Goal: Task Accomplishment & Management: Manage account settings

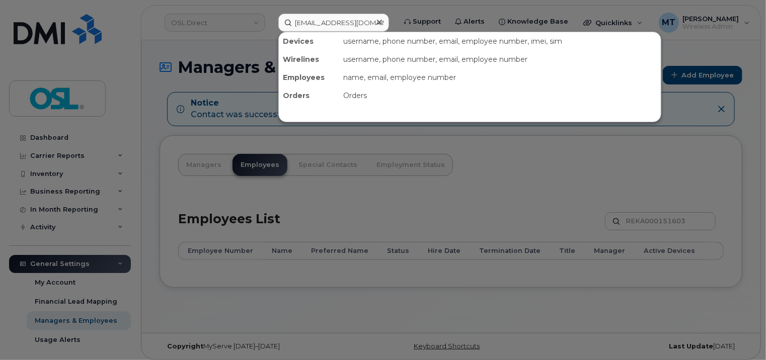
scroll to position [0, 6]
type input "[EMAIL_ADDRESS][DOMAIN_NAME]"
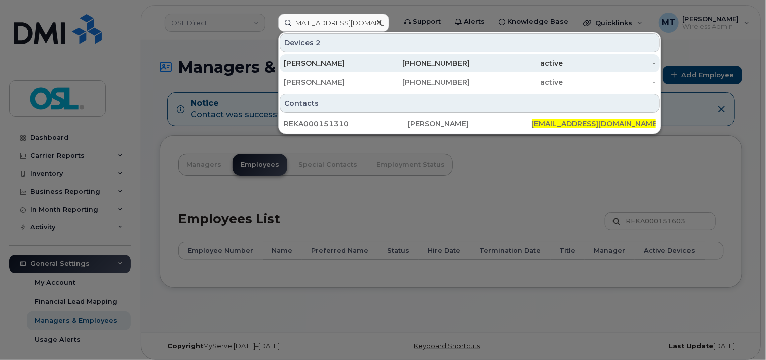
click at [340, 66] on div "[PERSON_NAME]" at bounding box center [330, 63] width 93 height 10
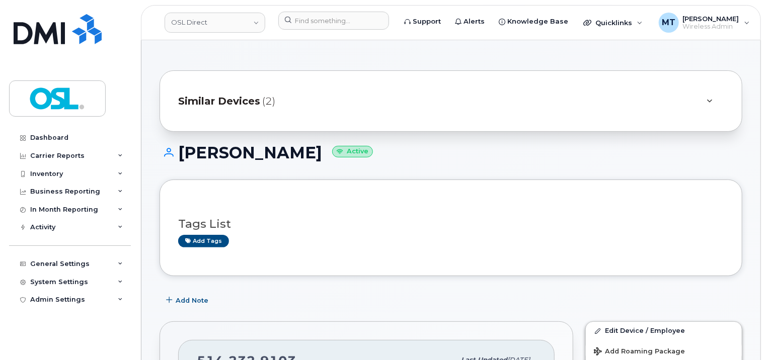
scroll to position [129, 0]
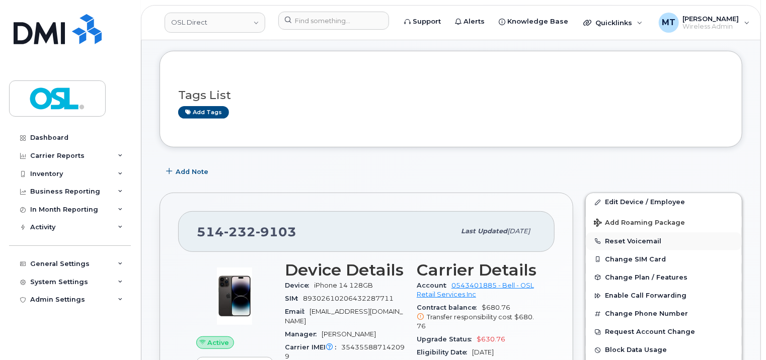
click at [632, 232] on button "Reset Voicemail" at bounding box center [664, 241] width 156 height 18
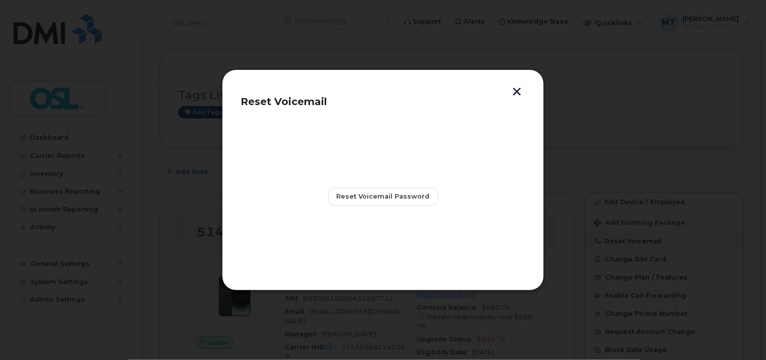
scroll to position [252, 0]
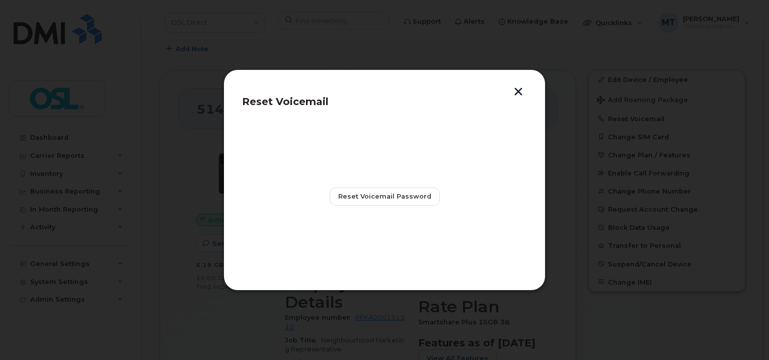
click at [518, 92] on button "button" at bounding box center [518, 93] width 15 height 11
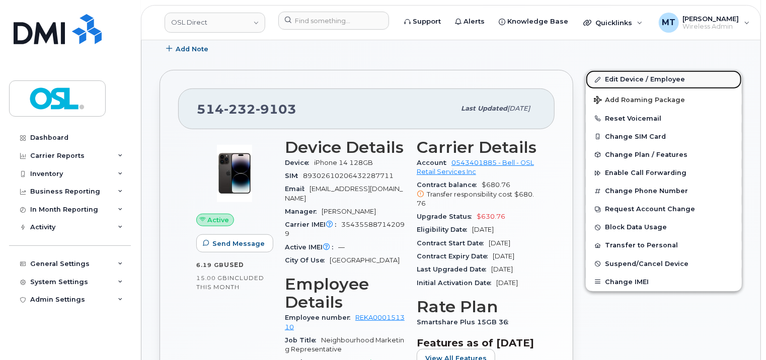
click at [646, 76] on link "Edit Device / Employee" at bounding box center [664, 79] width 156 height 18
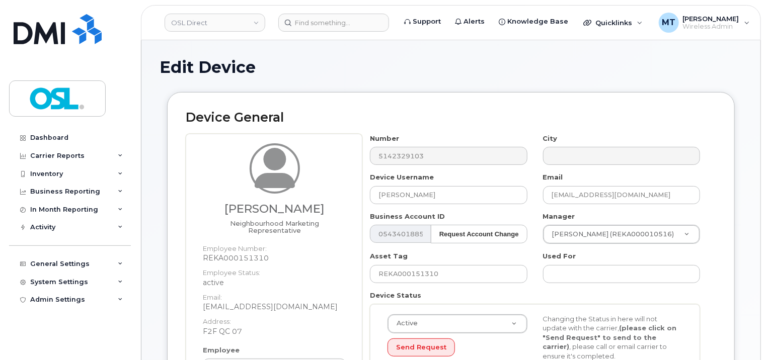
scroll to position [201, 0]
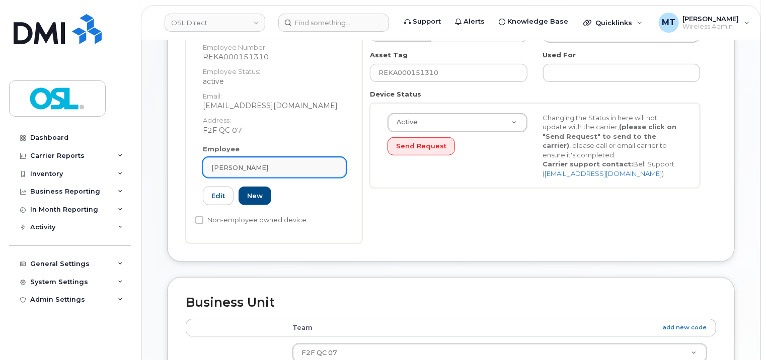
click at [295, 163] on div "[PERSON_NAME]" at bounding box center [274, 168] width 126 height 10
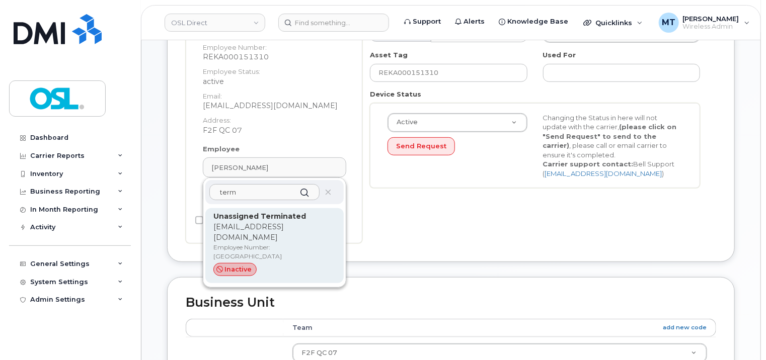
type input "term"
click at [306, 211] on p "Unassigned Terminated" at bounding box center [274, 216] width 122 height 11
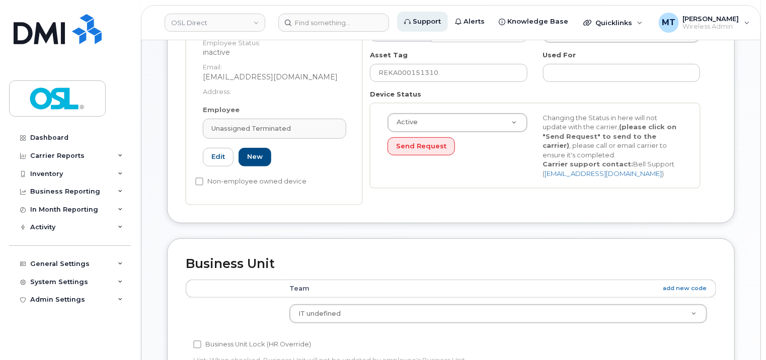
type input "UT"
type input "Unassigned Terminated"
type input "[EMAIL_ADDRESS][DOMAIN_NAME]"
type input "4117510"
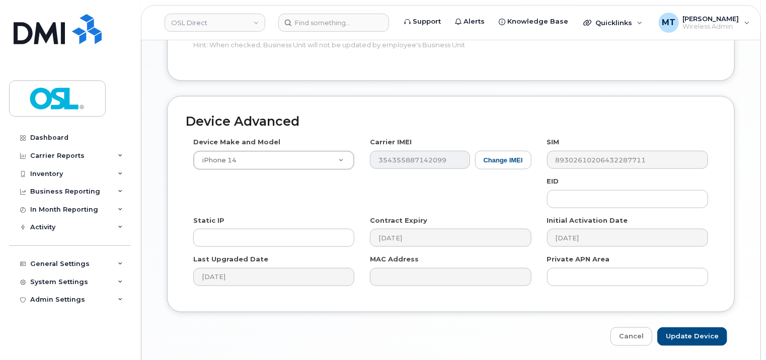
scroll to position [551, 0]
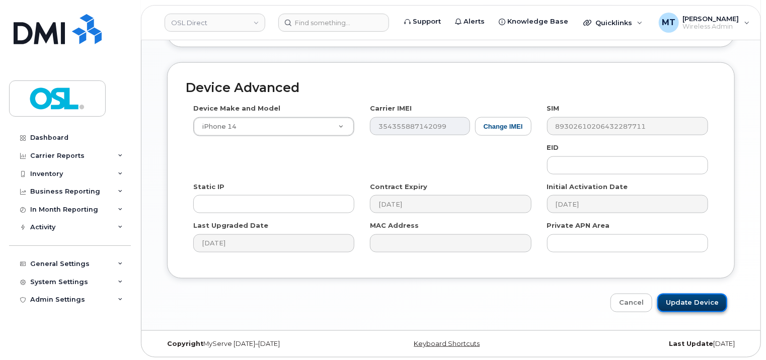
click at [699, 302] on input "Update Device" at bounding box center [692, 303] width 70 height 19
type input "Saving..."
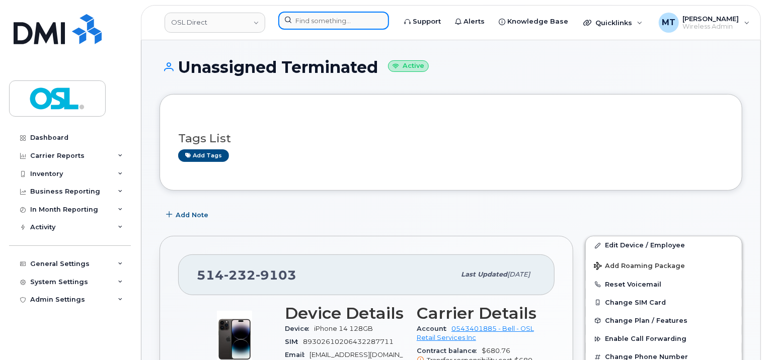
click at [334, 24] on input at bounding box center [333, 21] width 111 height 18
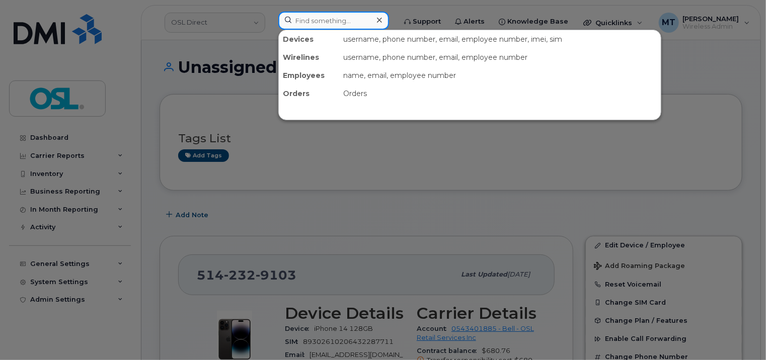
paste input "Serhat.Soysal@osldirect.com"
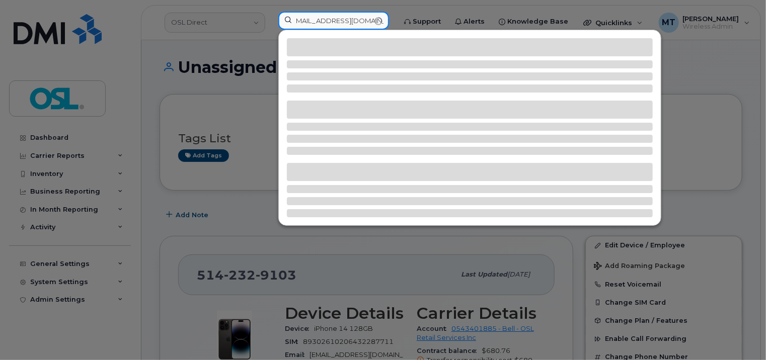
type input "Serhat.Soysal@osldirect.com"
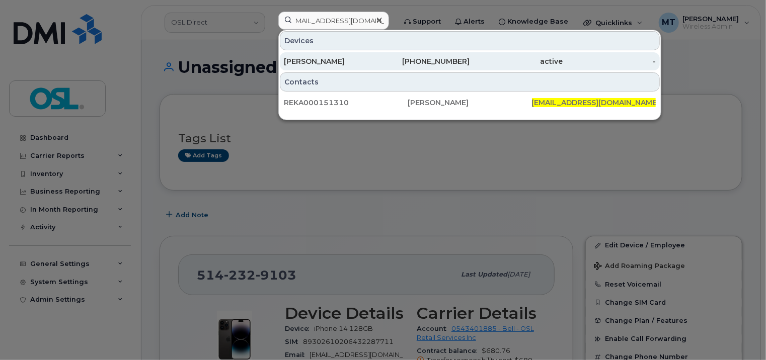
scroll to position [0, 0]
click at [338, 64] on div "[PERSON_NAME]" at bounding box center [330, 61] width 93 height 10
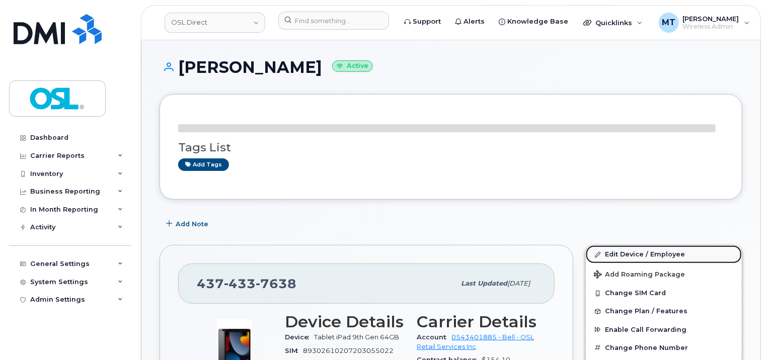
click at [657, 252] on link "Edit Device / Employee" at bounding box center [664, 255] width 156 height 18
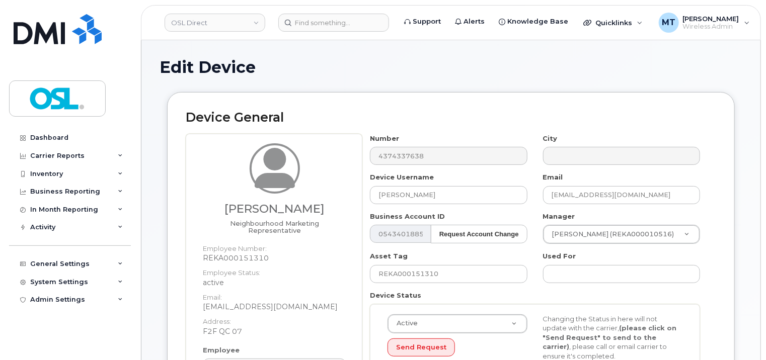
scroll to position [252, 0]
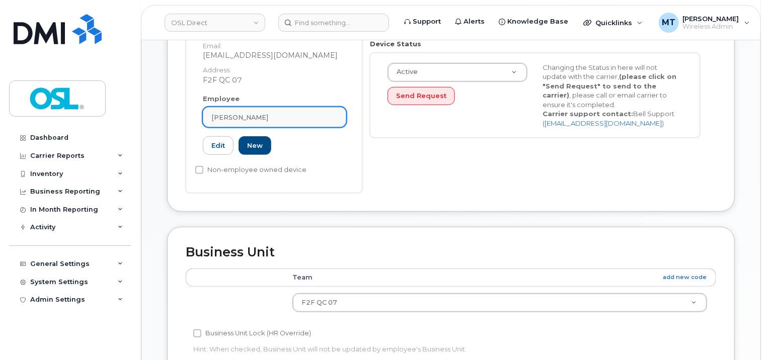
click at [254, 113] on span "[PERSON_NAME]" at bounding box center [239, 118] width 57 height 10
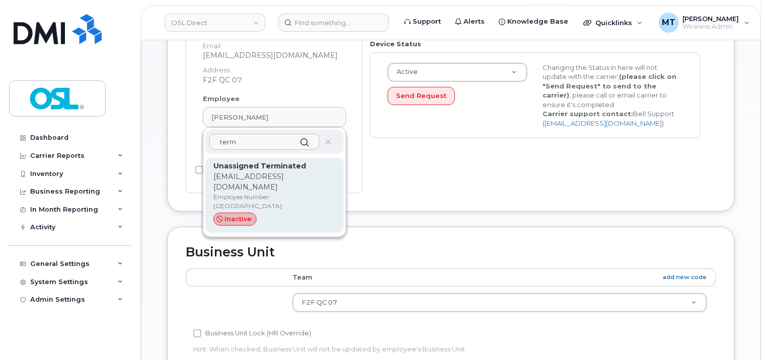
type input "term"
click at [279, 162] on strong "Unassigned Terminated" at bounding box center [259, 166] width 93 height 9
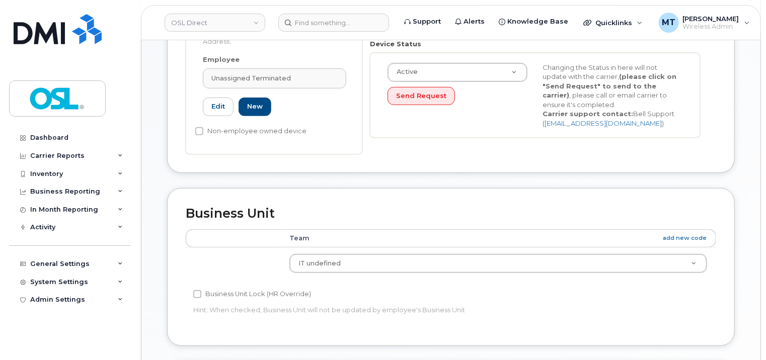
type input "UT"
type input "Unassigned Terminated"
type input "support_2@osldirect.com"
type input "4117510"
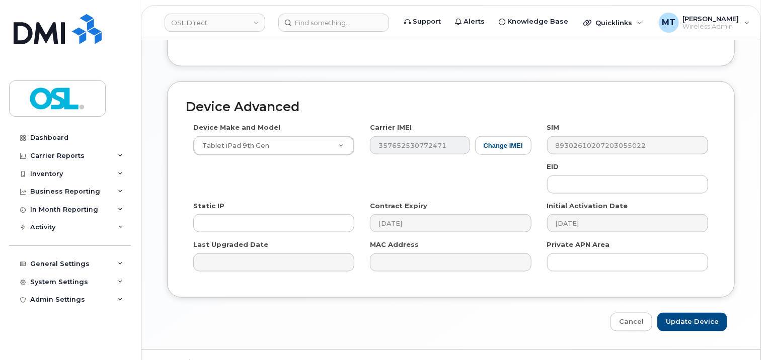
scroll to position [551, 0]
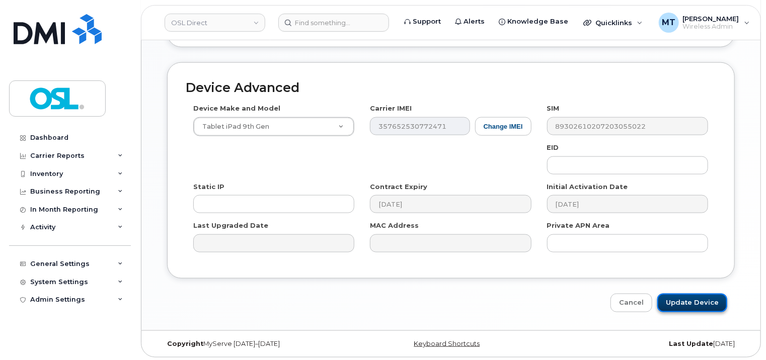
click at [711, 300] on input "Update Device" at bounding box center [692, 303] width 70 height 19
type input "Saving..."
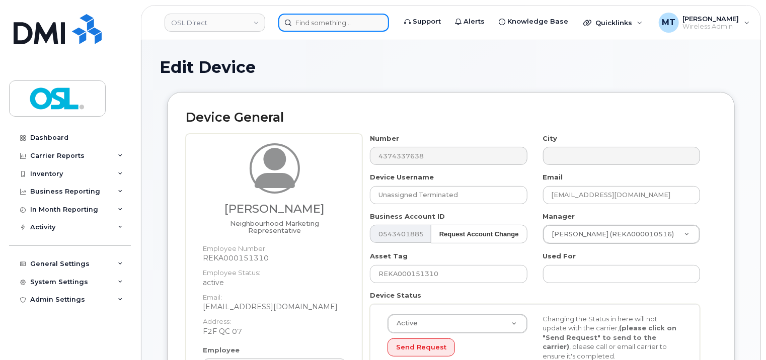
click at [328, 26] on input at bounding box center [333, 23] width 111 height 18
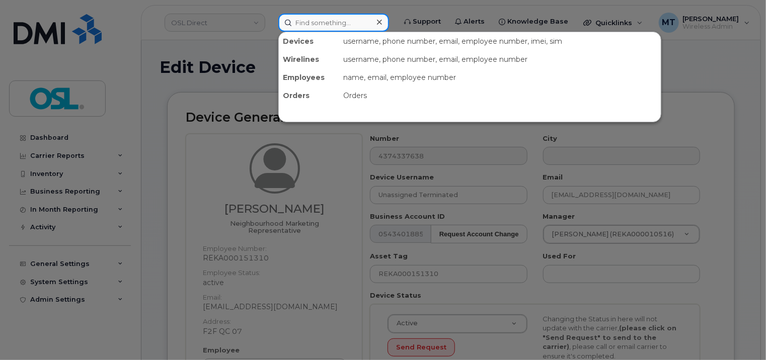
paste input "REKA000151310"
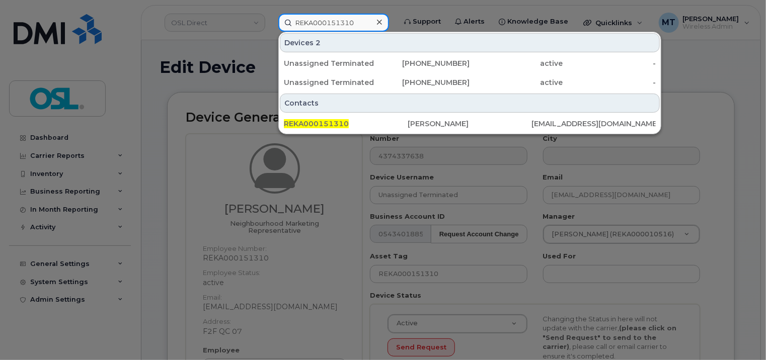
type input "REKA000151310"
click at [169, 47] on div at bounding box center [383, 180] width 766 height 360
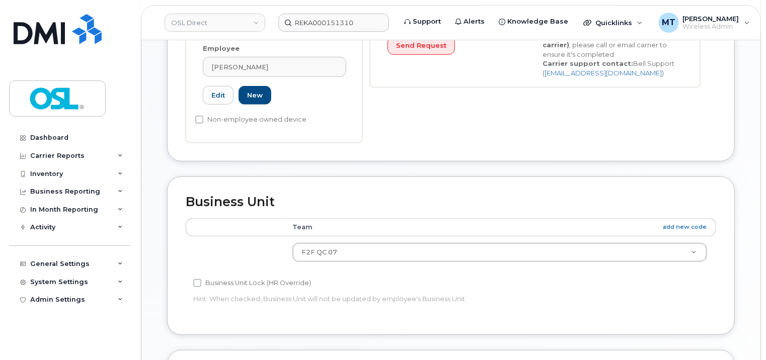
scroll to position [50, 0]
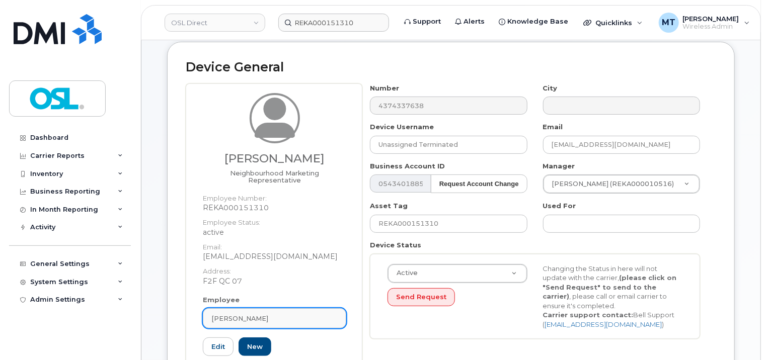
click at [296, 314] on div "[PERSON_NAME]" at bounding box center [274, 319] width 126 height 10
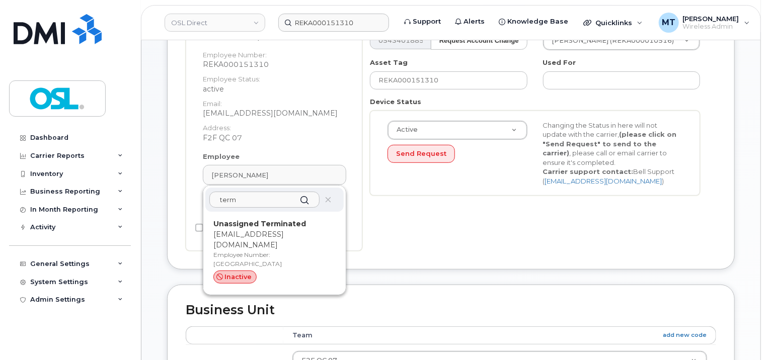
scroll to position [201, 0]
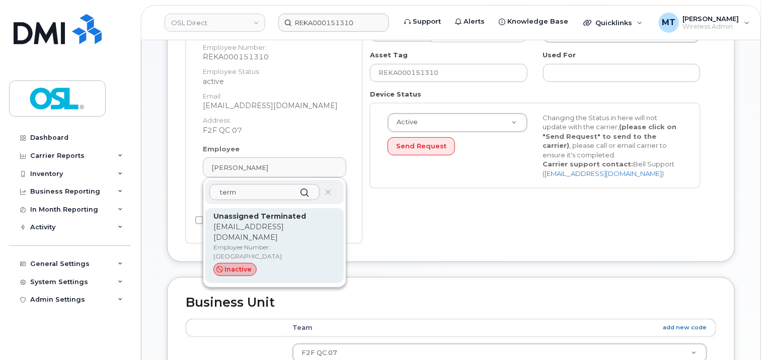
type input "term"
click at [285, 223] on p "support_2@osldirect.com" at bounding box center [274, 232] width 122 height 21
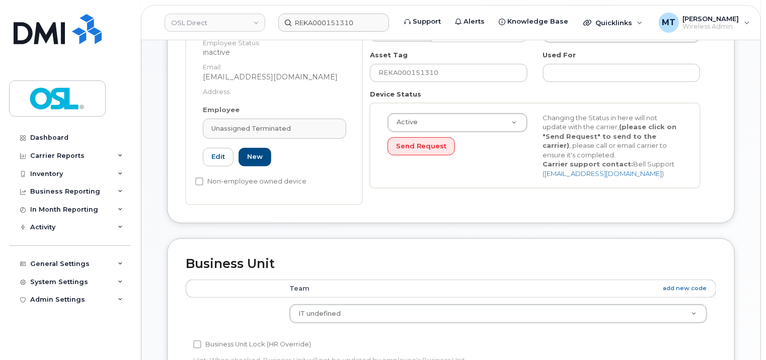
type input "UT"
type input "4117510"
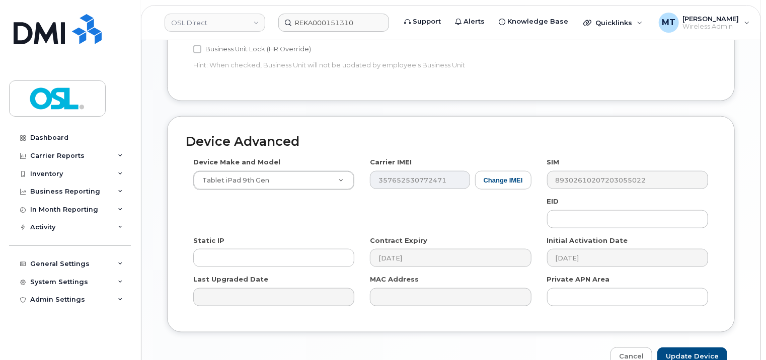
scroll to position [551, 0]
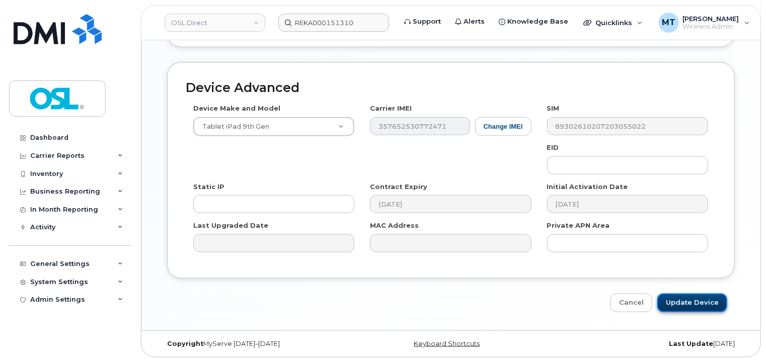
click at [698, 300] on input "Update Device" at bounding box center [692, 303] width 70 height 19
type input "Saving..."
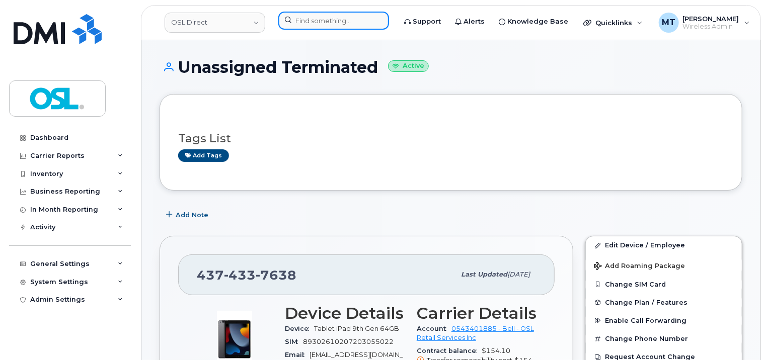
click at [360, 17] on input at bounding box center [333, 21] width 111 height 18
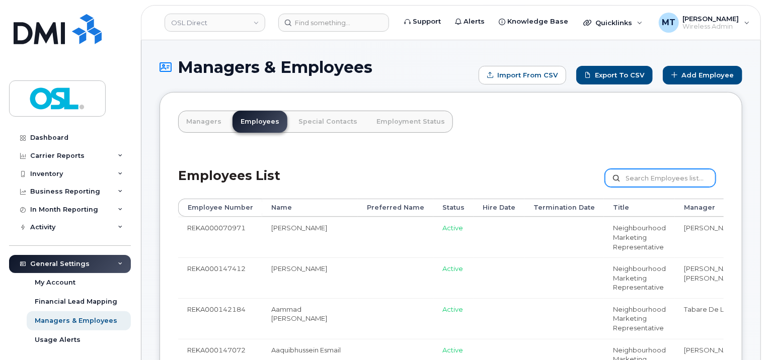
click at [651, 176] on input "text" at bounding box center [660, 178] width 111 height 18
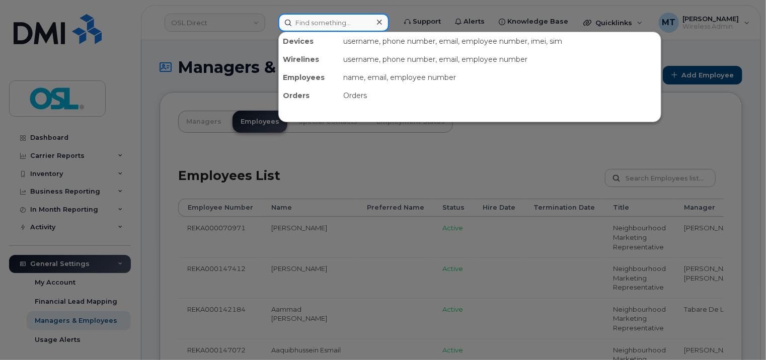
click at [356, 25] on input at bounding box center [333, 23] width 111 height 18
paste input "[EMAIL_ADDRESS][DOMAIN_NAME]"
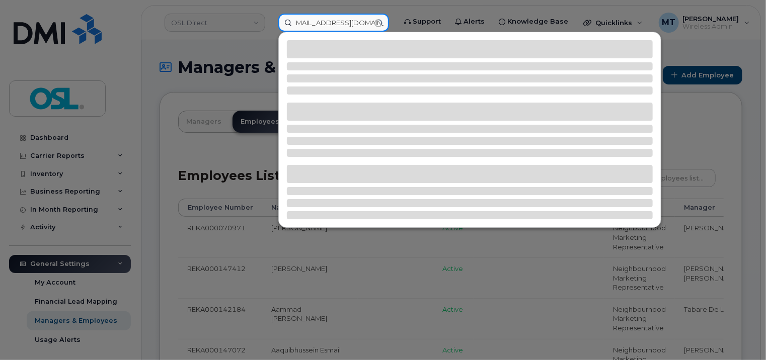
type input "[EMAIL_ADDRESS][DOMAIN_NAME]"
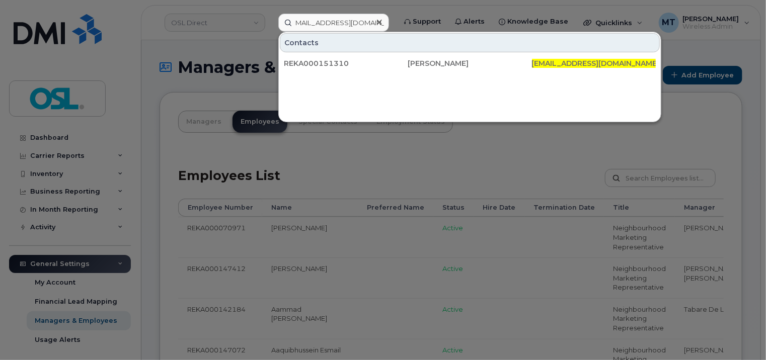
click at [238, 35] on div at bounding box center [383, 180] width 766 height 360
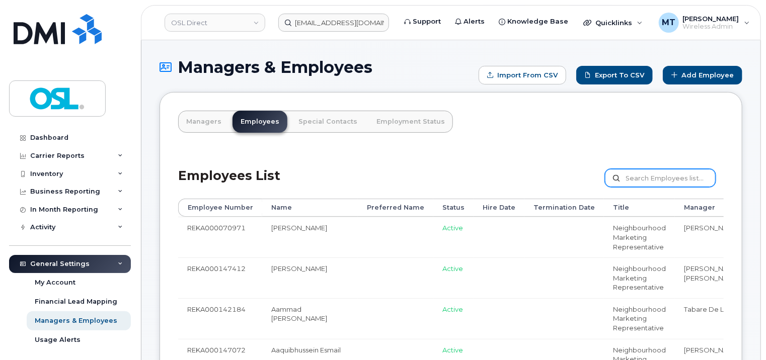
click at [651, 185] on input "text" at bounding box center [660, 178] width 111 height 18
paste input "REKA000151310"
type input "REKA000151310"
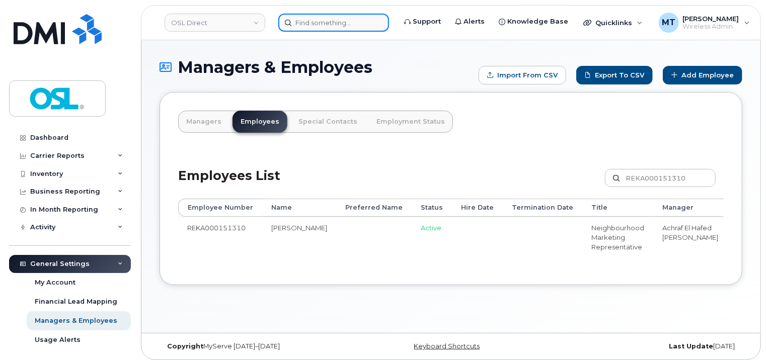
click at [314, 26] on input at bounding box center [333, 23] width 111 height 18
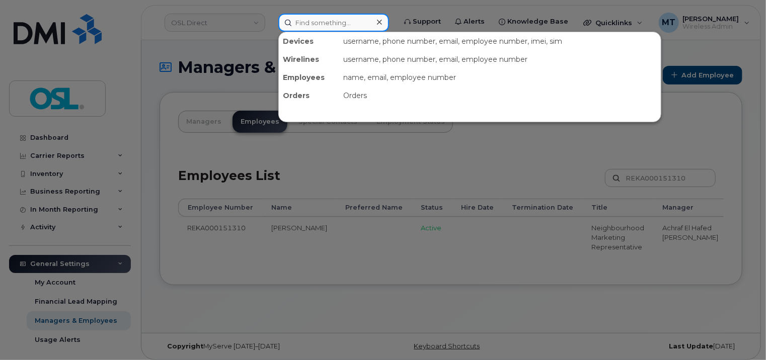
paste input "[EMAIL_ADDRESS][DOMAIN_NAME]"
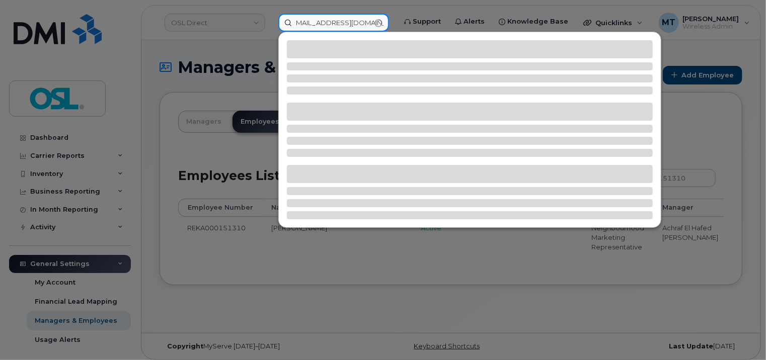
type input "[EMAIL_ADDRESS][DOMAIN_NAME]"
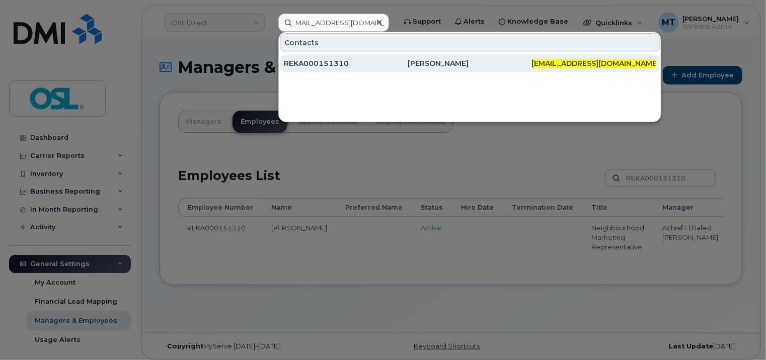
click at [331, 64] on div "REKA000151310" at bounding box center [346, 63] width 124 height 10
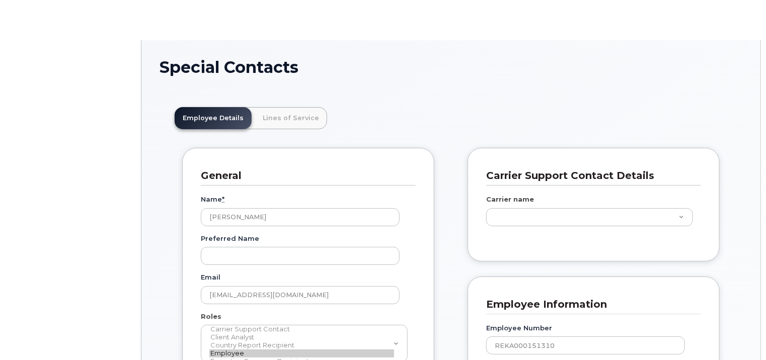
scroll to position [30, 0]
type input "3358056"
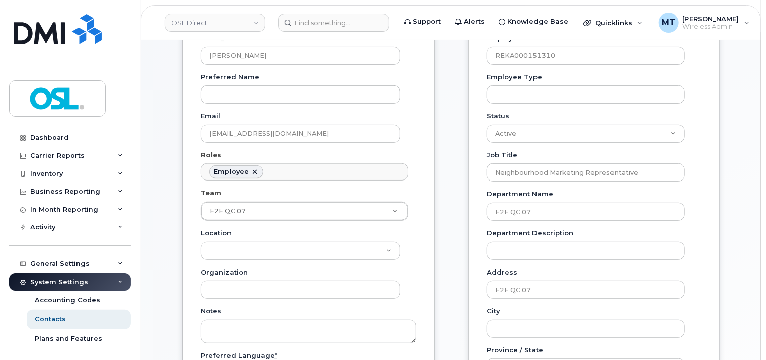
scroll to position [201, 0]
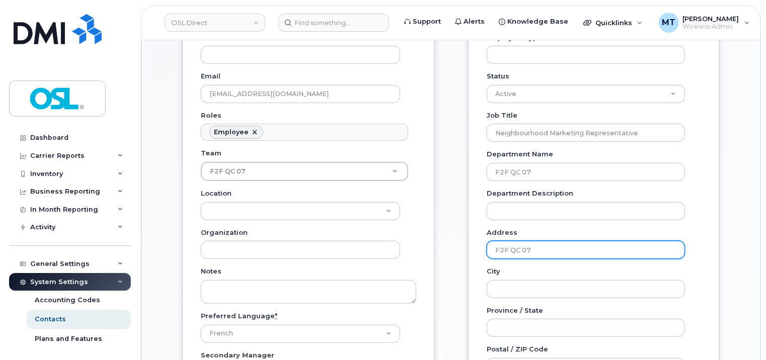
drag, startPoint x: 566, startPoint y: 251, endPoint x: 463, endPoint y: 247, distance: 102.7
click at [463, 247] on div "Carrier Support Contact Details Carrier name Carrier name Carrier name Internat…" at bounding box center [593, 273] width 267 height 652
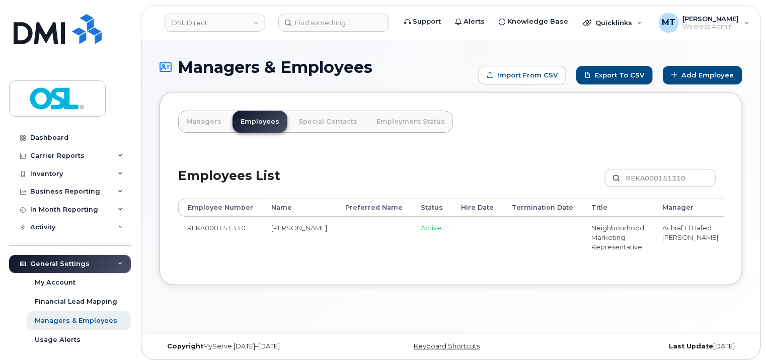
drag, startPoint x: 591, startPoint y: 279, endPoint x: 748, endPoint y: 292, distance: 157.1
click at [748, 292] on div "Managers & Employees Import from CSV Export to CSV Add Employee Managers Employ…" at bounding box center [450, 186] width 619 height 293
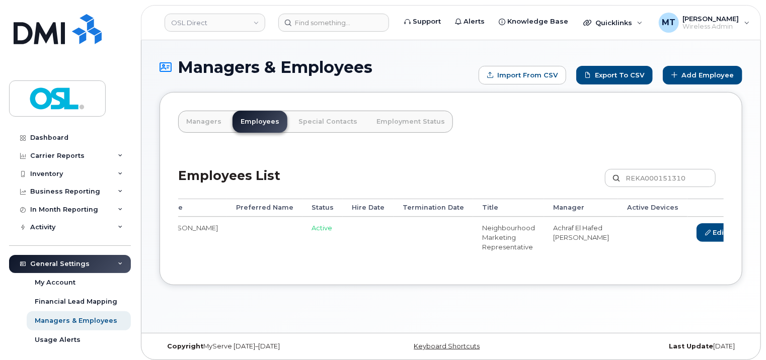
click at [739, 234] on link "Delete" at bounding box center [763, 232] width 48 height 19
